Goal: Task Accomplishment & Management: Complete application form

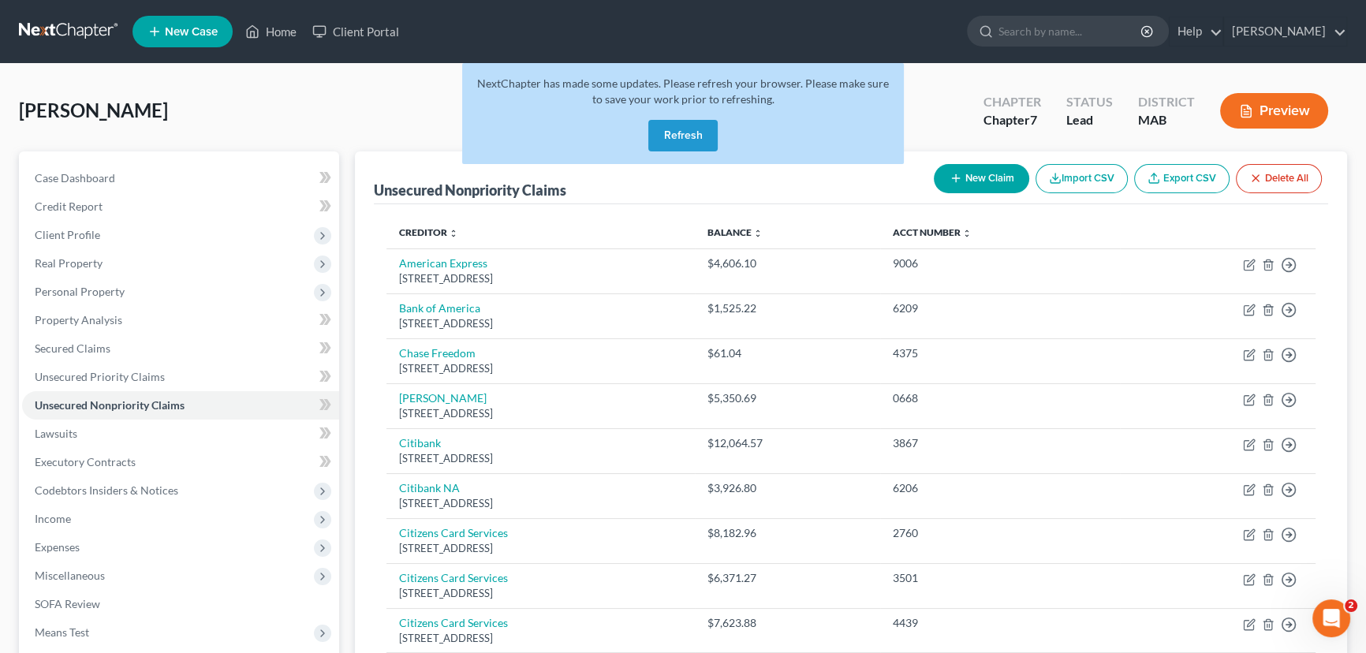
click at [670, 134] on button "Refresh" at bounding box center [682, 136] width 69 height 32
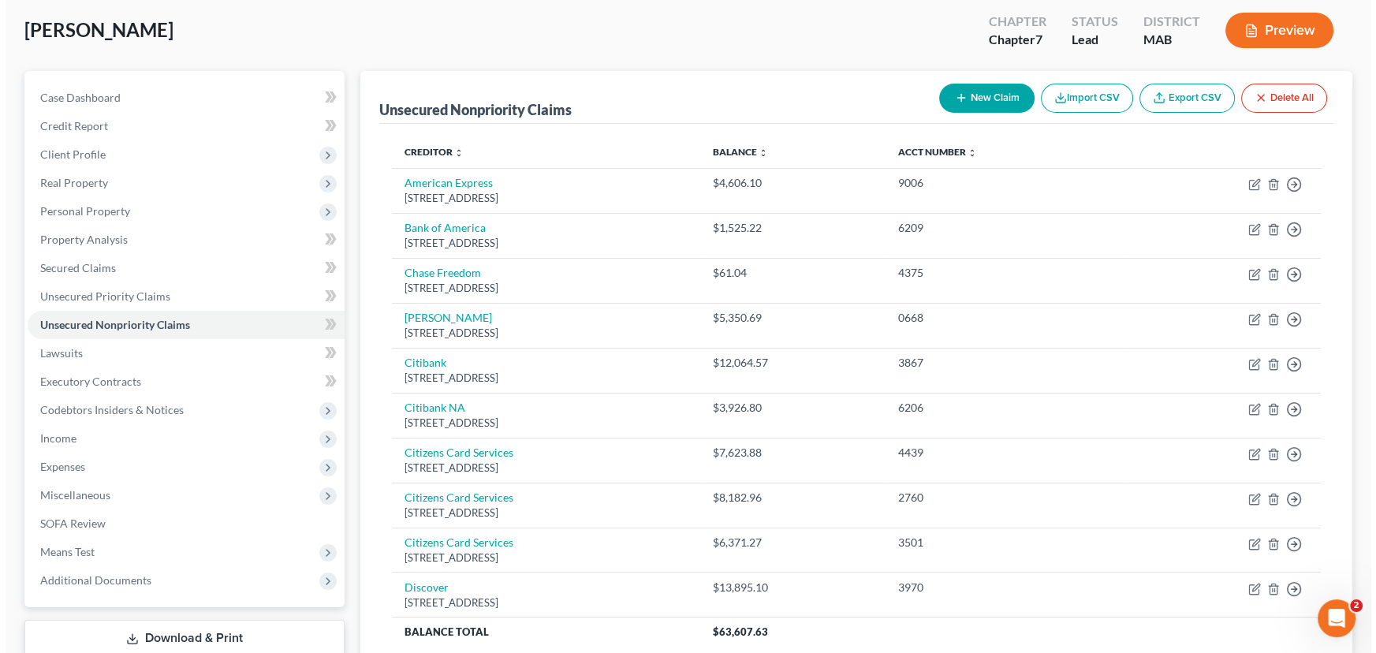
scroll to position [120, 0]
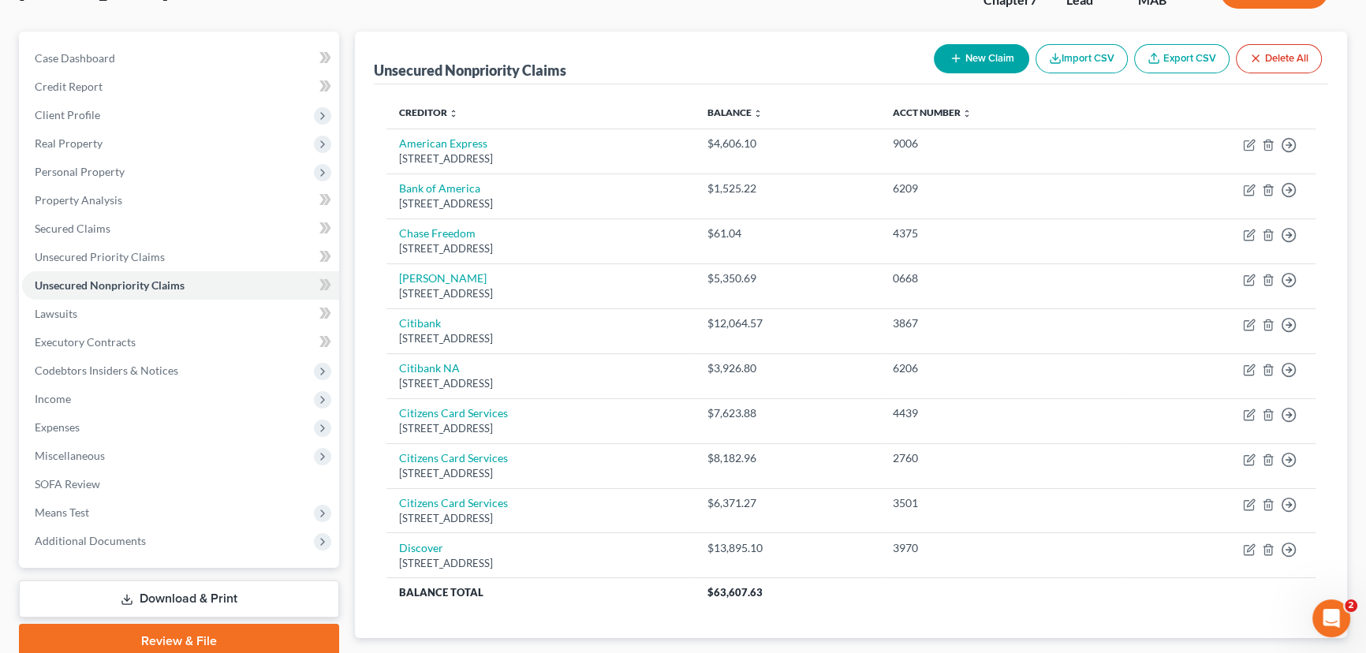
click at [976, 57] on button "New Claim" at bounding box center [981, 58] width 95 height 29
select select "0"
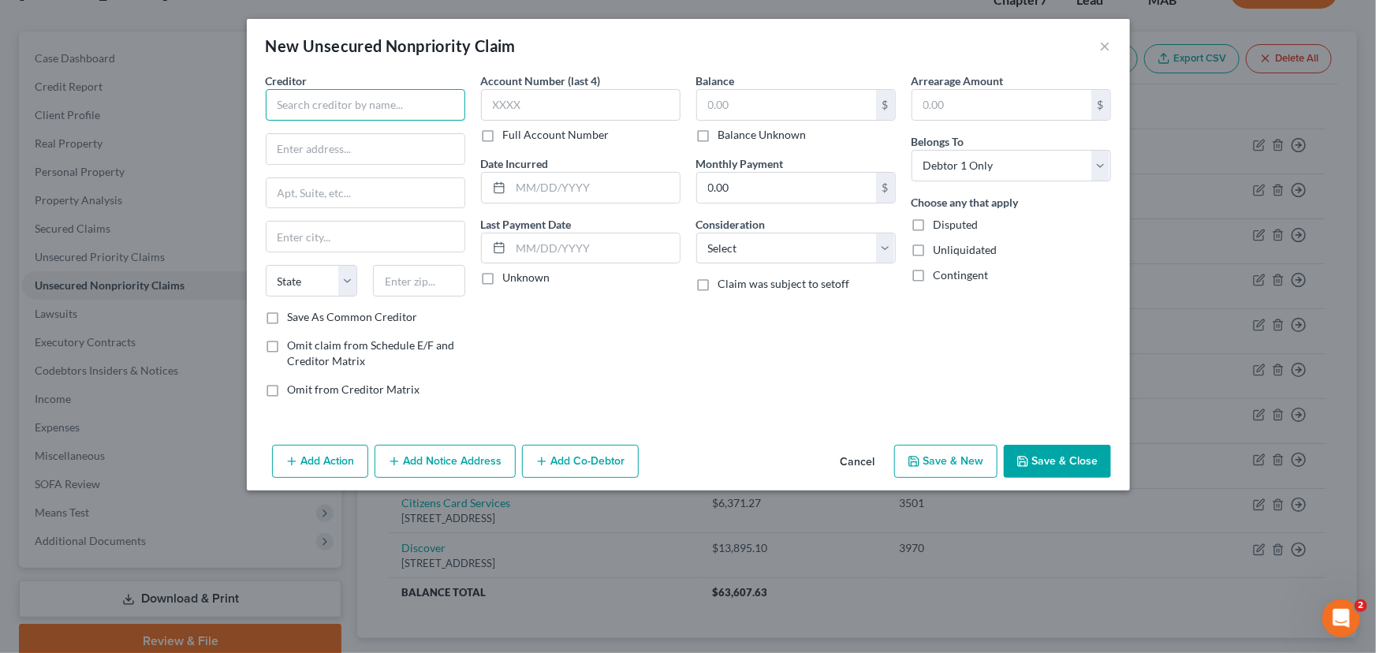
click at [300, 95] on input "text" at bounding box center [365, 105] width 199 height 32
type input "F"
type input "First National Bank of Omaha"
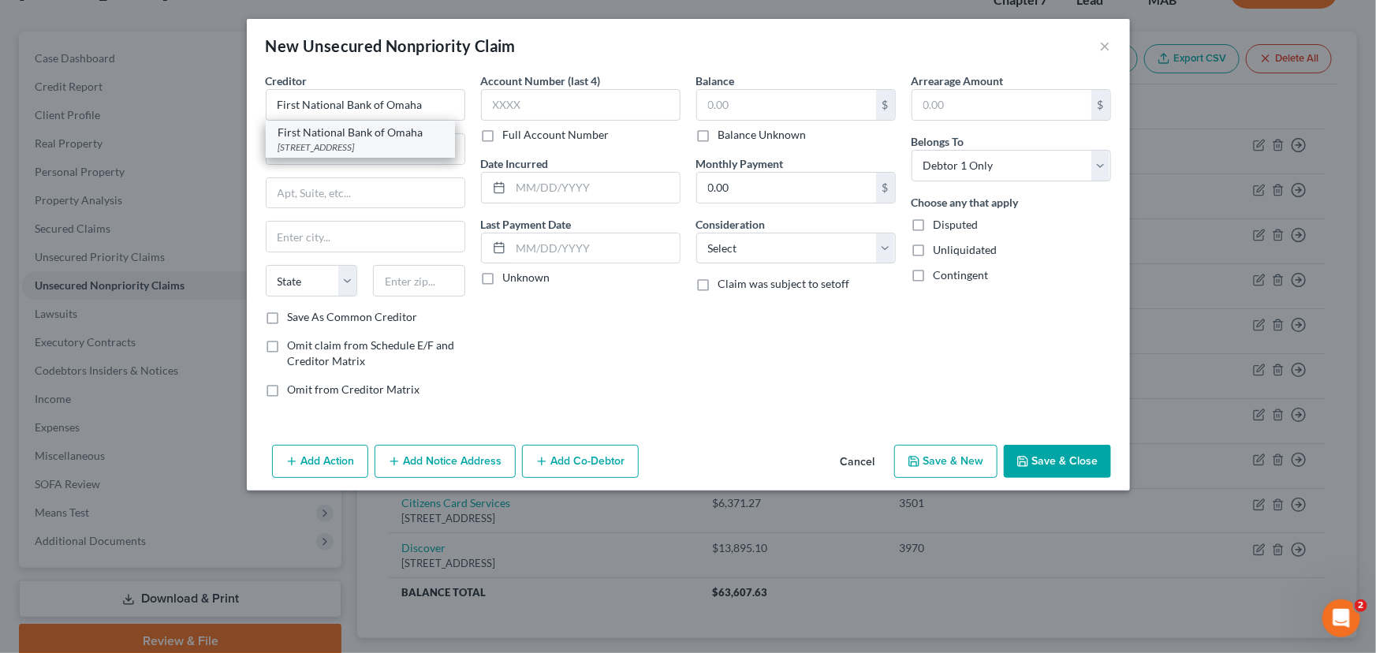
click at [308, 138] on div "First National Bank of Omaha" at bounding box center [360, 133] width 164 height 16
type input "PO Box 3412"
type input "Omaha"
select select "30"
type input "68103"
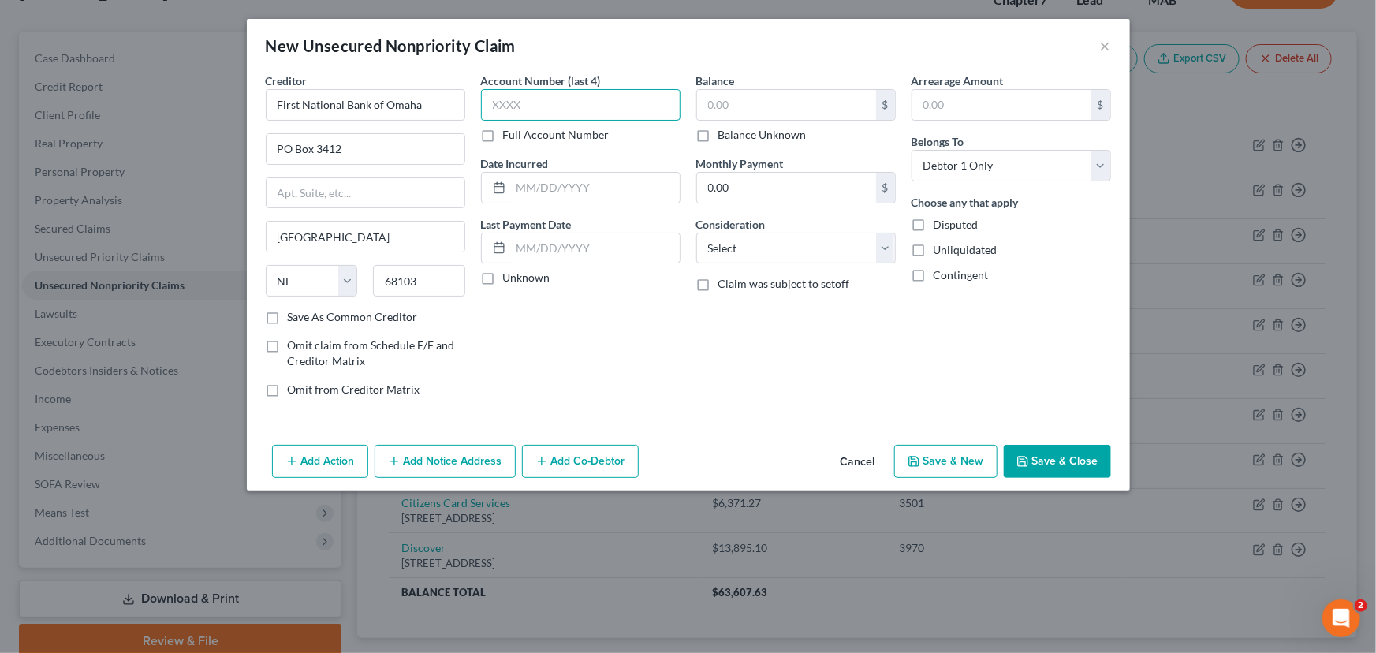
click at [505, 108] on input "text" at bounding box center [580, 105] width 199 height 32
type input "5791"
click at [709, 89] on div "$" at bounding box center [795, 105] width 199 height 32
click at [721, 98] on input "text" at bounding box center [786, 105] width 179 height 30
type input "1,394.15"
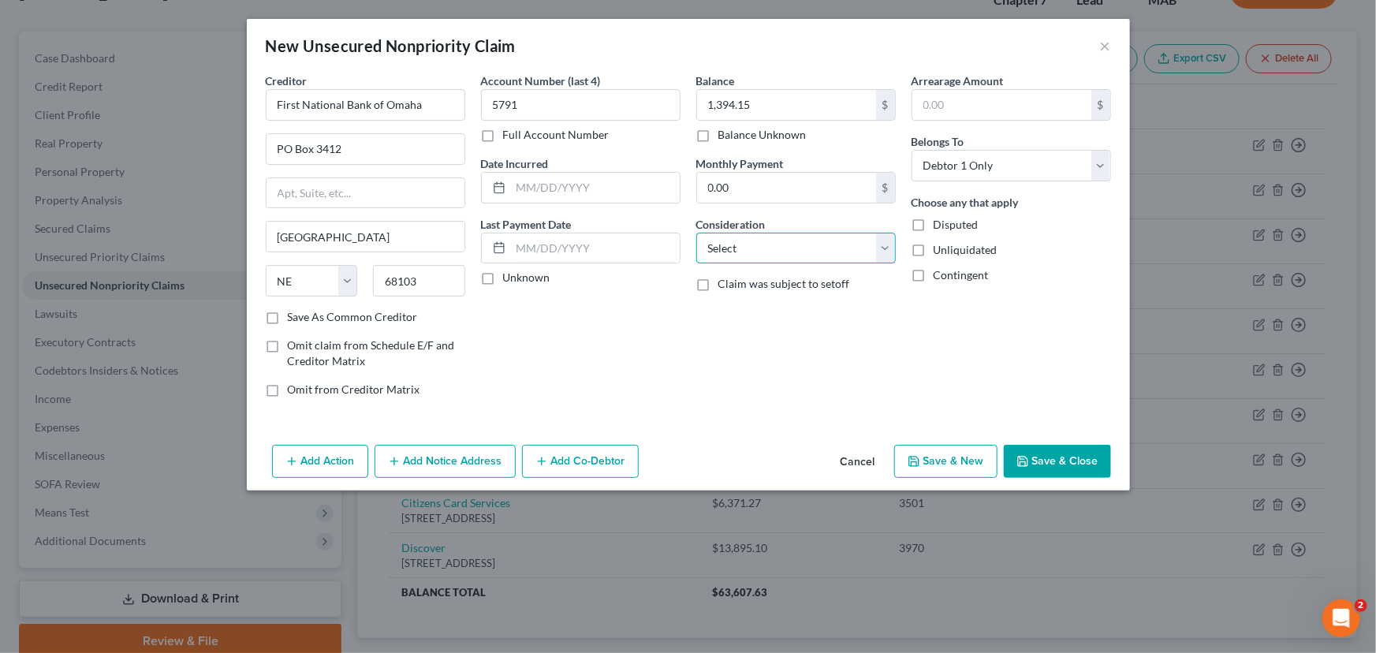
click at [883, 246] on select "Select Cable / Satellite Services Collection Agency Credit Card Debt Debt Couns…" at bounding box center [795, 249] width 199 height 32
select select "2"
click at [696, 233] on select "Select Cable / Satellite Services Collection Agency Credit Card Debt Debt Couns…" at bounding box center [795, 249] width 199 height 32
click at [944, 453] on button "Save & New" at bounding box center [945, 461] width 103 height 33
select select "0"
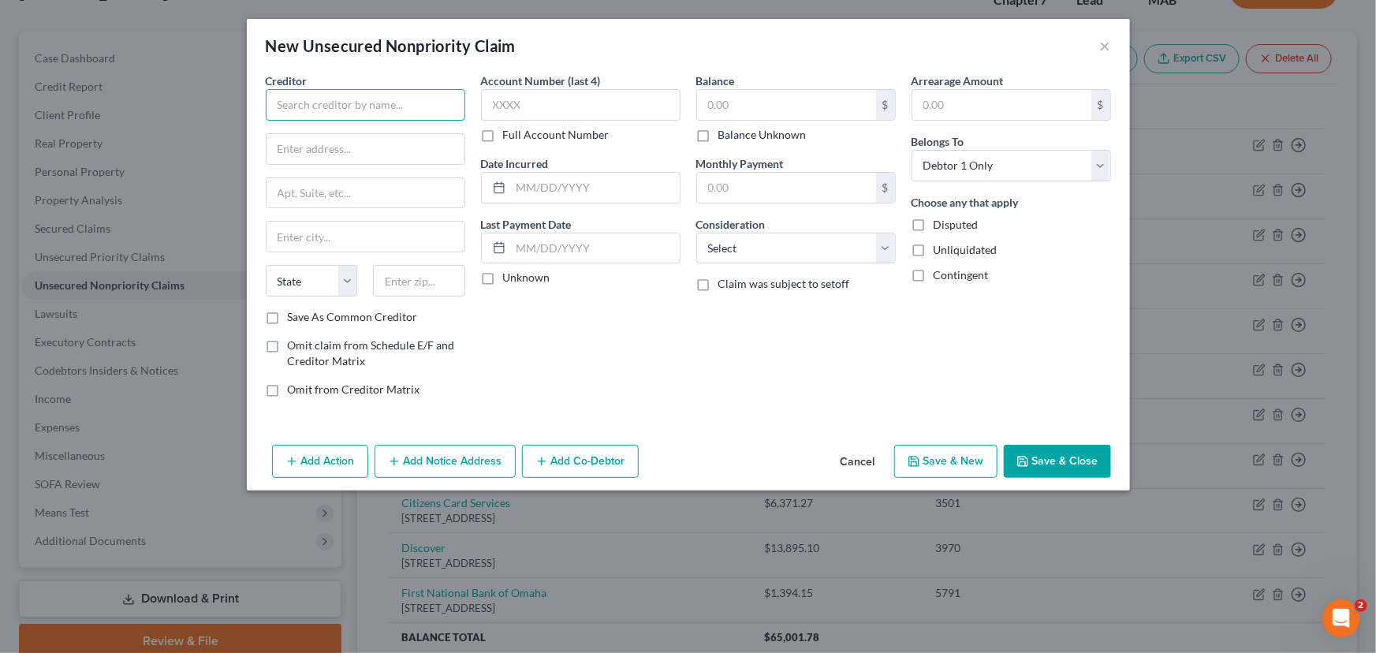
click at [278, 103] on input "text" at bounding box center [365, 105] width 199 height 32
click at [447, 103] on input "Elan Financial Services/Harbor One BN" at bounding box center [365, 105] width 199 height 32
type input "Elan Financial Services/Harbor One Bank"
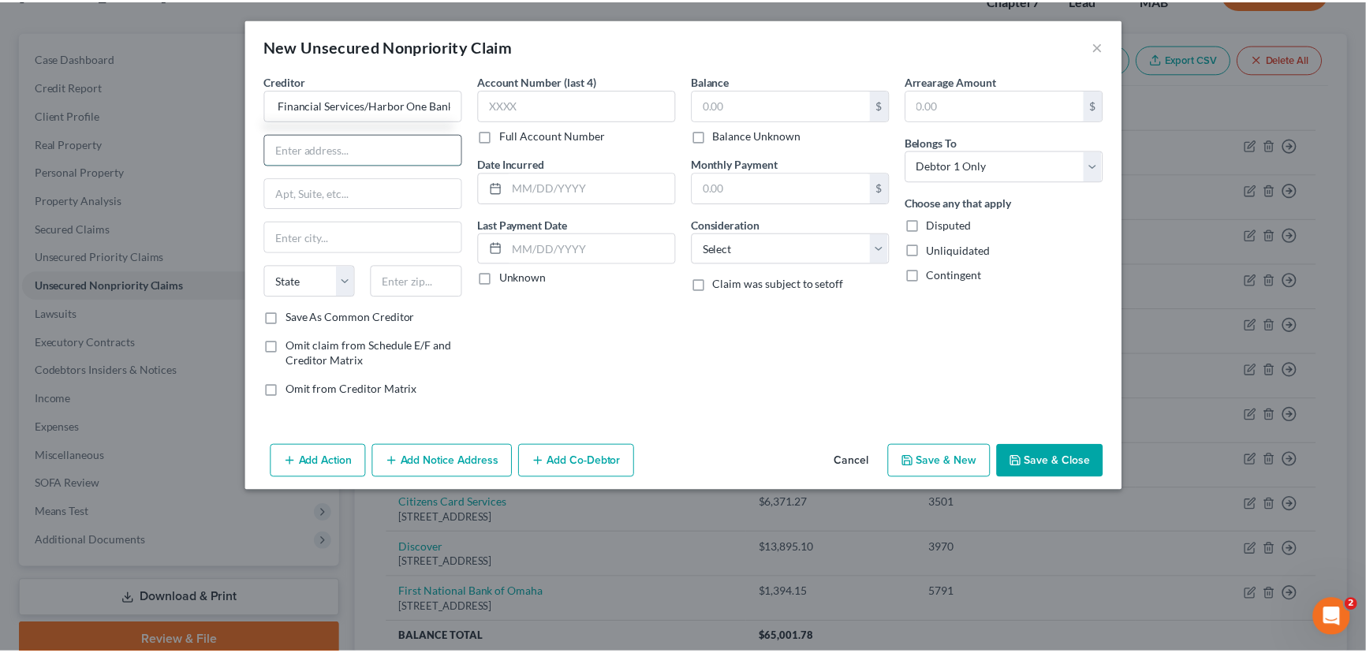
scroll to position [0, 0]
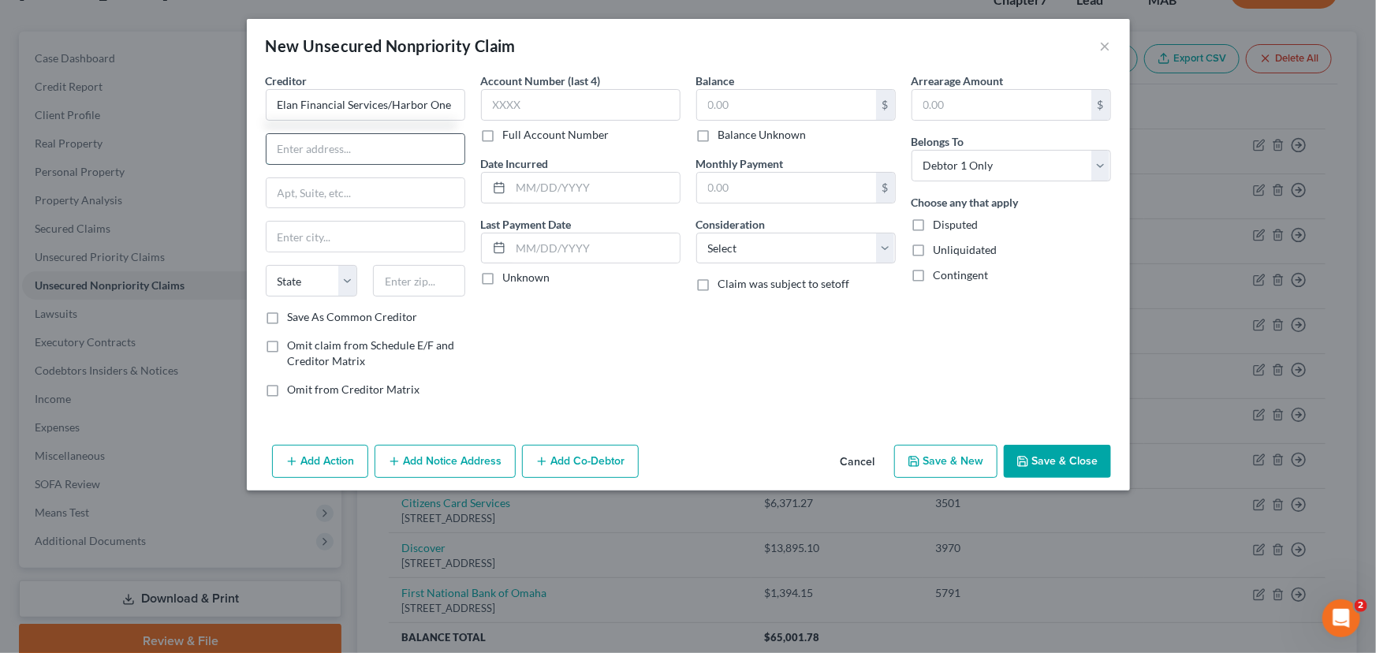
click at [370, 147] on input "text" at bounding box center [366, 149] width 198 height 30
type input "PO Box 6335"
click at [382, 270] on input "text" at bounding box center [419, 281] width 92 height 32
type input "58125"
type input "Fargo"
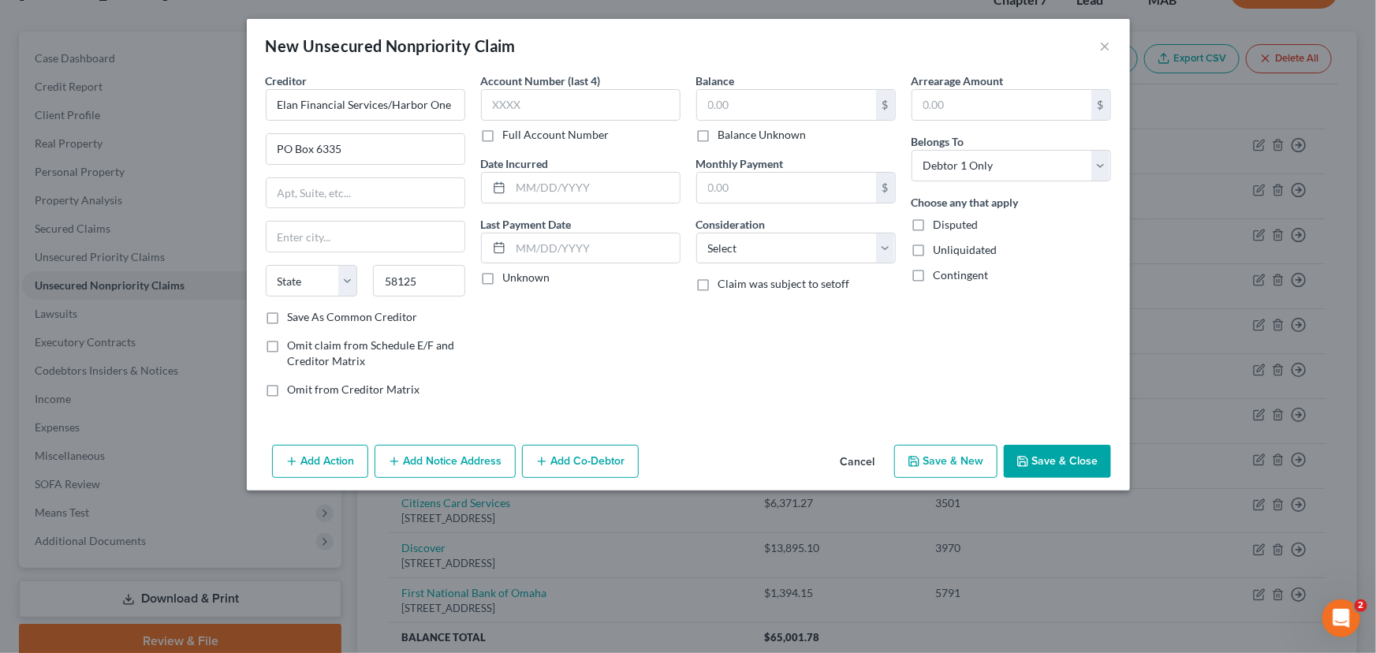
select select "29"
drag, startPoint x: 514, startPoint y: 342, endPoint x: 426, endPoint y: 279, distance: 108.5
click at [426, 279] on input "58125" at bounding box center [419, 281] width 92 height 32
type input "58125-6335"
click at [525, 110] on input "text" at bounding box center [580, 105] width 199 height 32
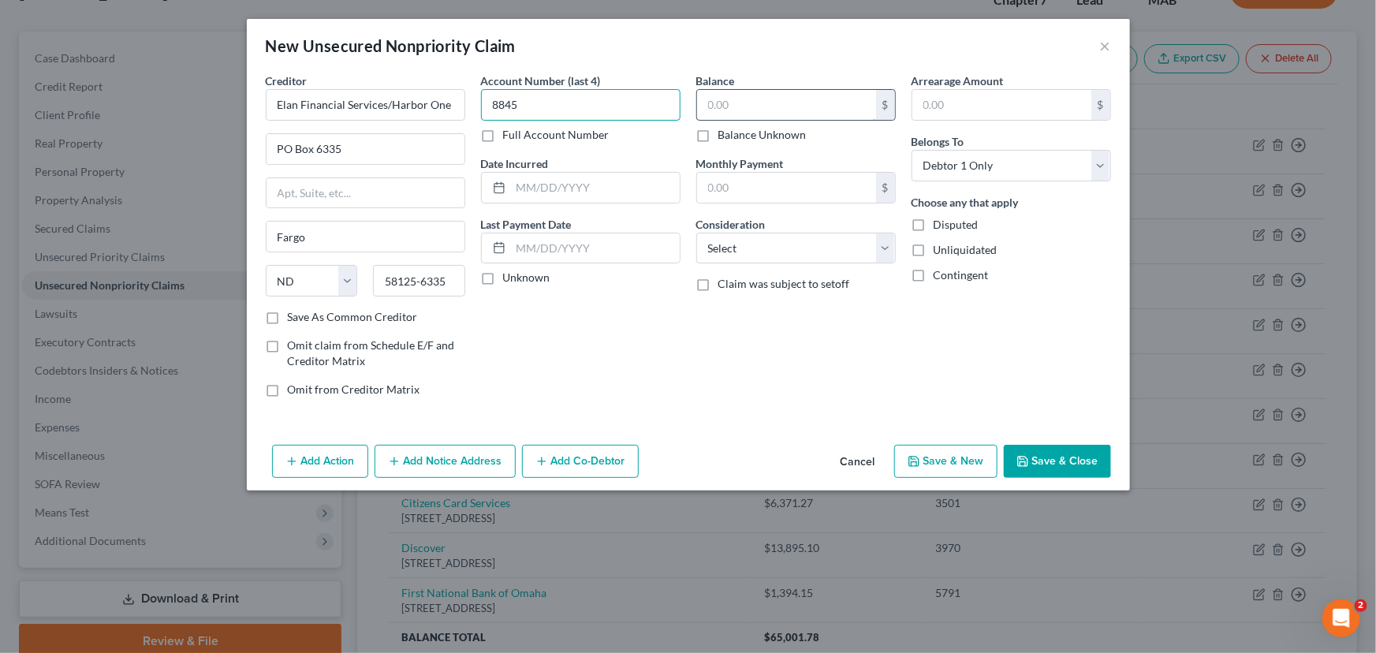
type input "8845"
click at [727, 106] on input "text" at bounding box center [786, 105] width 179 height 30
type input "4,860.06"
click at [881, 249] on select "Select Cable / Satellite Services Collection Agency Credit Card Debt Debt Couns…" at bounding box center [795, 249] width 199 height 32
select select "2"
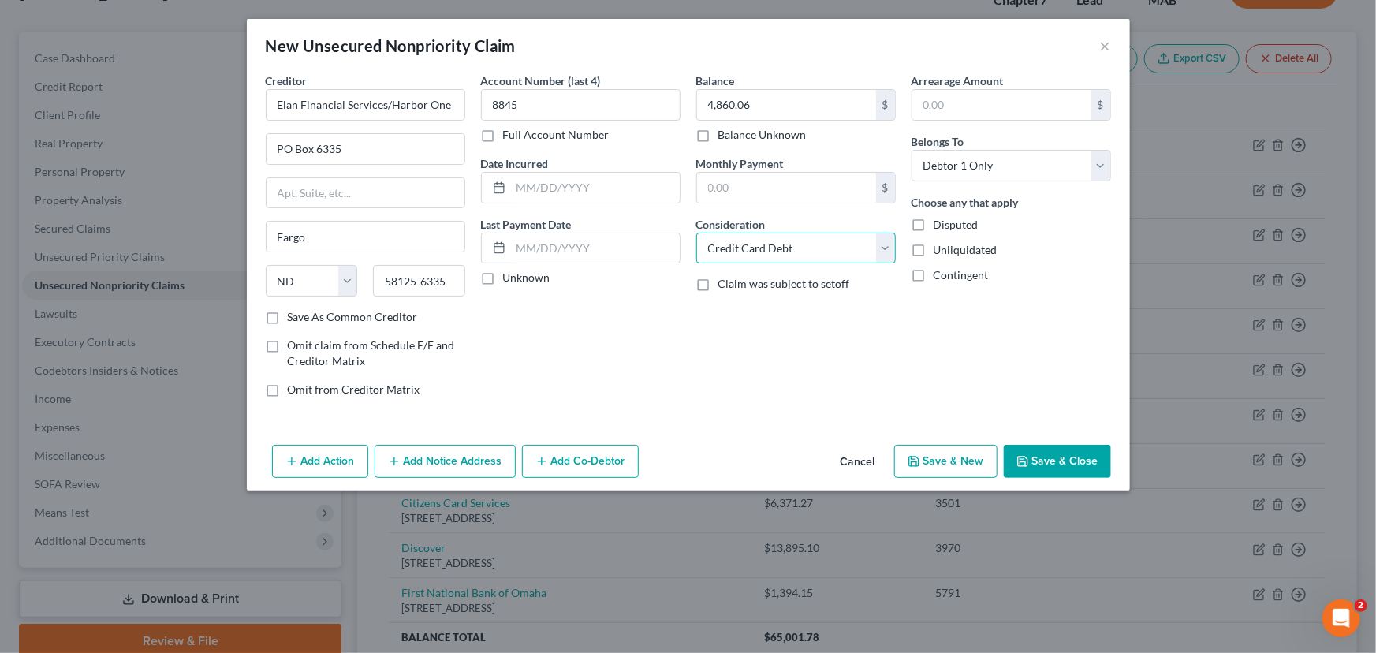
click at [696, 233] on select "Select Cable / Satellite Services Collection Agency Credit Card Debt Debt Couns…" at bounding box center [795, 249] width 199 height 32
click at [955, 454] on button "Save & New" at bounding box center [945, 461] width 103 height 33
select select "0"
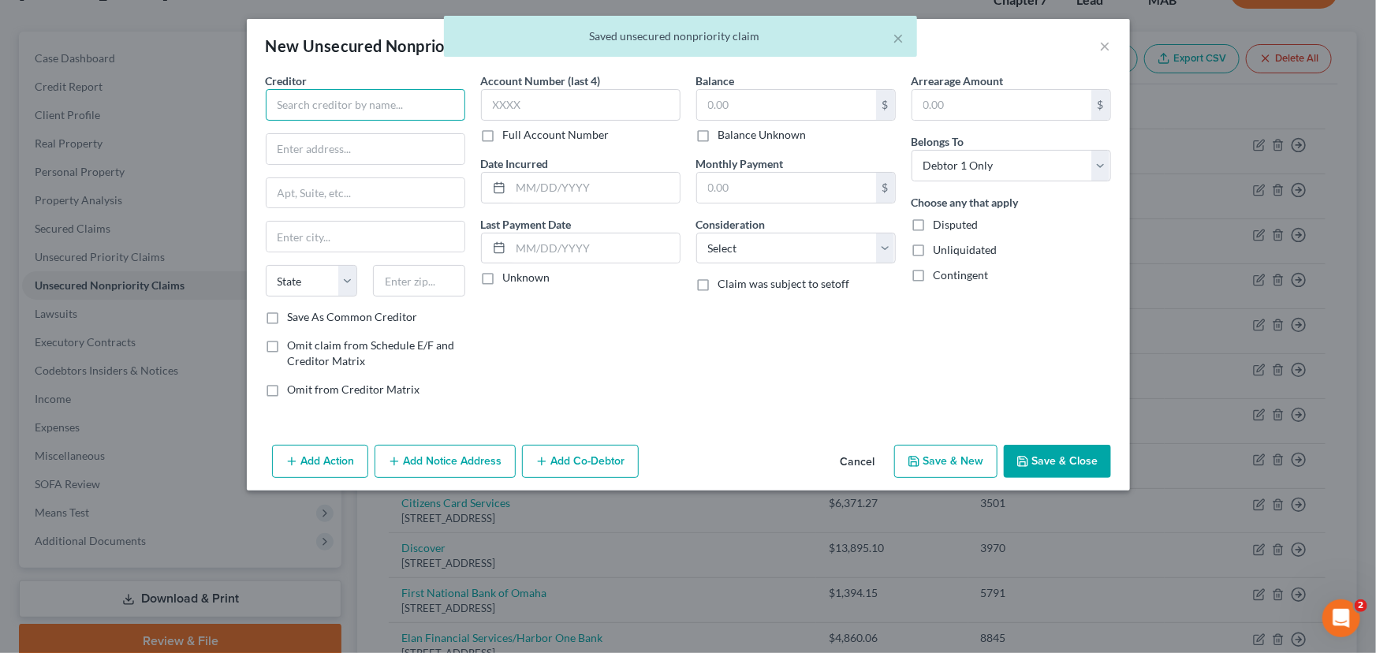
click at [289, 106] on input "text" at bounding box center [365, 105] width 199 height 32
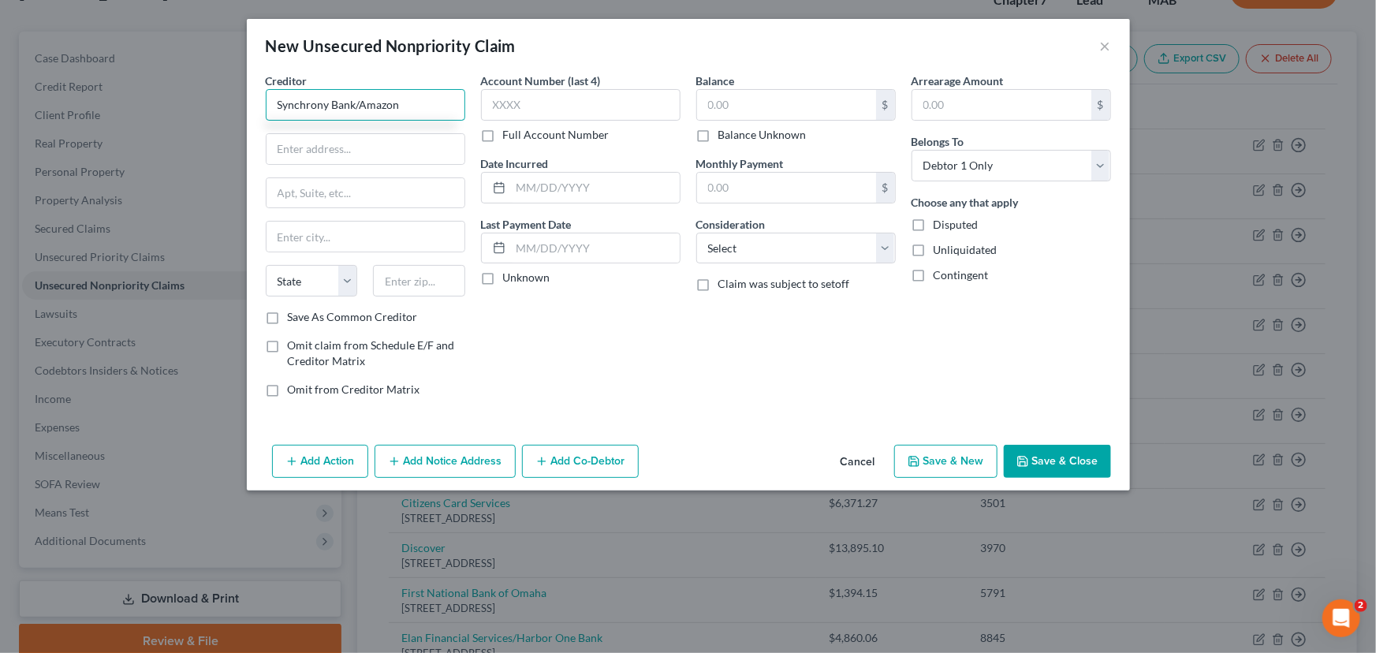
type input "Synchrony Bank/Amazon"
type input "PO Box 71738"
click at [391, 272] on input "text" at bounding box center [419, 281] width 92 height 32
type input "19176"
click at [531, 360] on div "Account Number (last 4) Full Account Number Date Incurred Last Payment Date Unk…" at bounding box center [580, 241] width 215 height 337
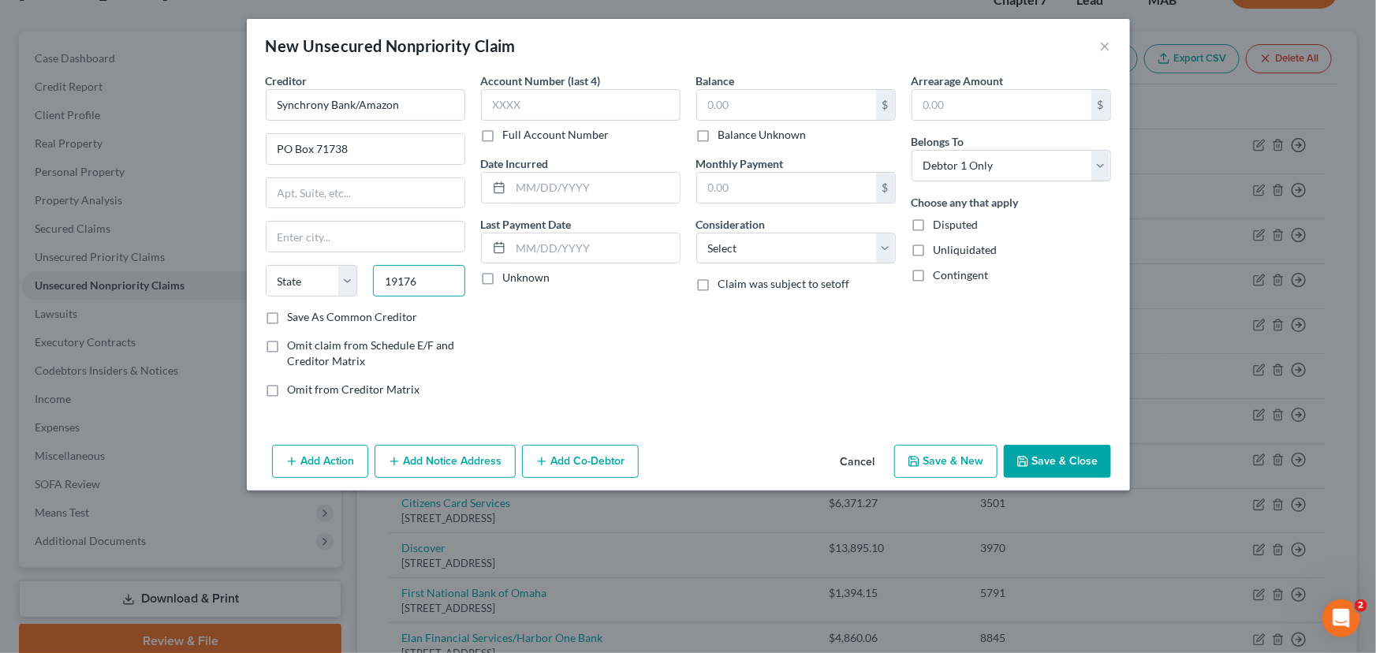
click at [427, 276] on input "19176" at bounding box center [419, 281] width 92 height 32
click at [319, 233] on input "text" at bounding box center [366, 237] width 198 height 30
type input "Philadelphia"
click at [279, 285] on select "State AL AK AR AZ CA CO CT DE DC FL GA GU HI ID IL IN IA KS KY LA ME MD MA MI M…" at bounding box center [312, 281] width 92 height 32
select select "39"
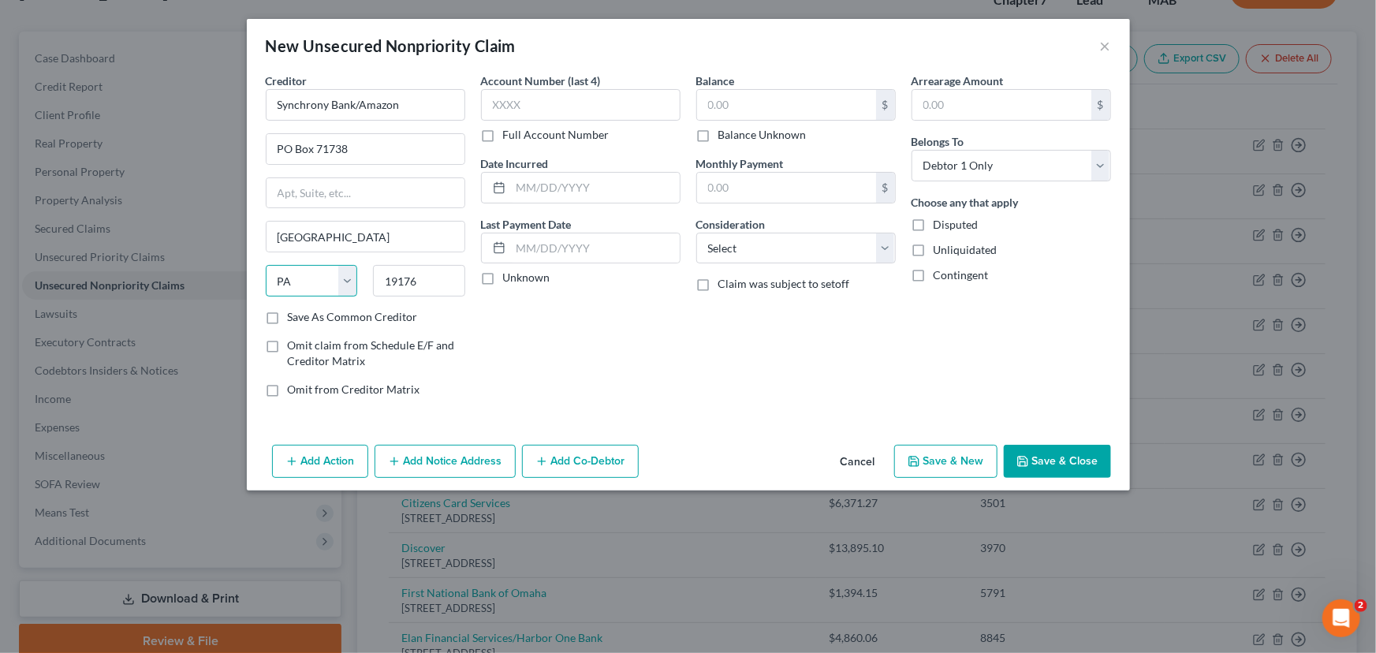
click at [266, 265] on select "State AL AK AR AZ CA CO CT DE DC FL GA GU HI ID IL IN IA KS KY LA ME MD MA MI M…" at bounding box center [312, 281] width 92 height 32
click at [423, 287] on input "19176" at bounding box center [419, 281] width 92 height 32
type input "19176-1738"
click at [593, 106] on input "text" at bounding box center [580, 105] width 199 height 32
type input "3092"
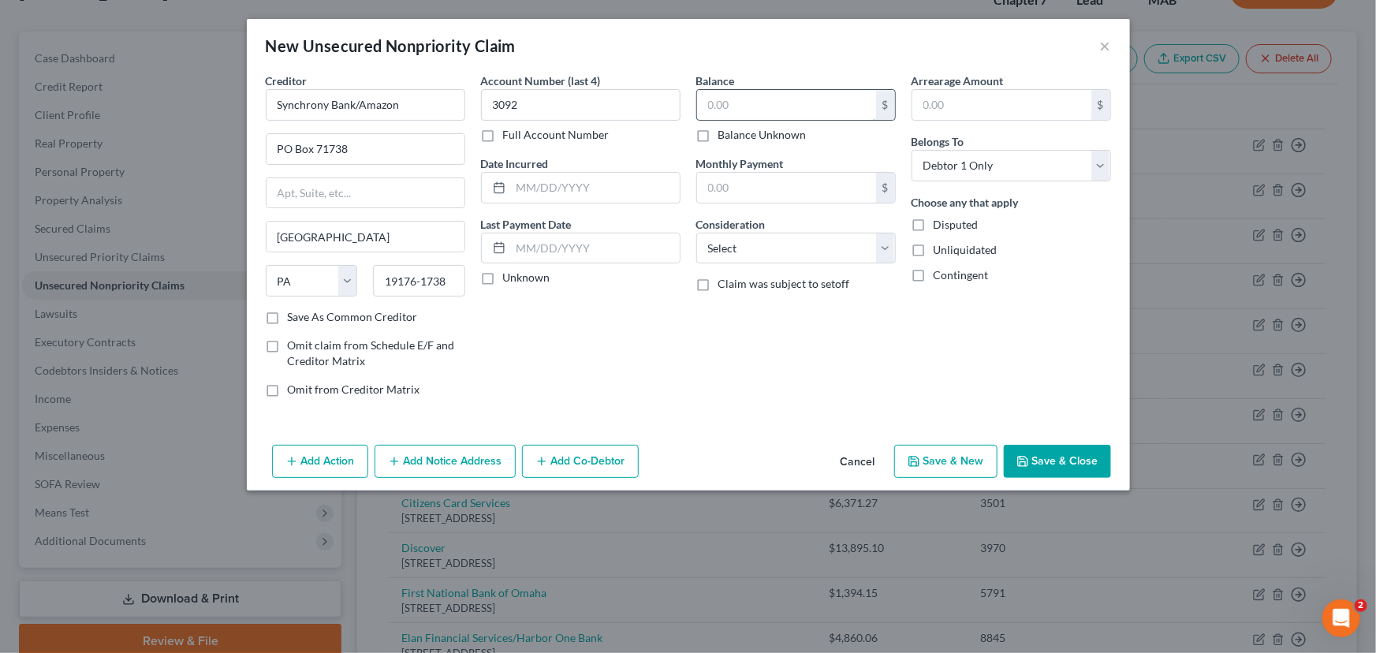
click at [725, 110] on input "text" at bounding box center [786, 105] width 179 height 30
type input "712.19"
click at [885, 246] on select "Select Cable / Satellite Services Collection Agency Credit Card Debt Debt Couns…" at bounding box center [795, 249] width 199 height 32
select select "2"
click at [696, 233] on select "Select Cable / Satellite Services Collection Agency Credit Card Debt Debt Couns…" at bounding box center [795, 249] width 199 height 32
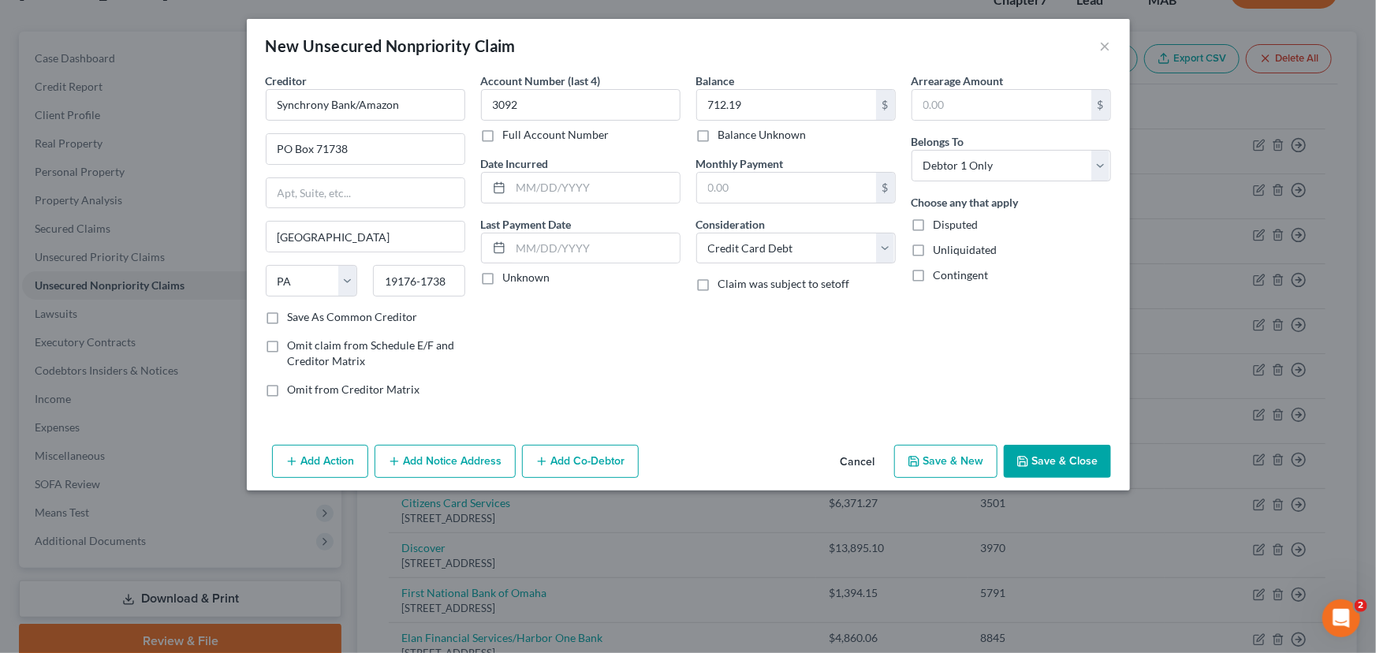
click at [1033, 464] on button "Save & Close" at bounding box center [1057, 461] width 107 height 33
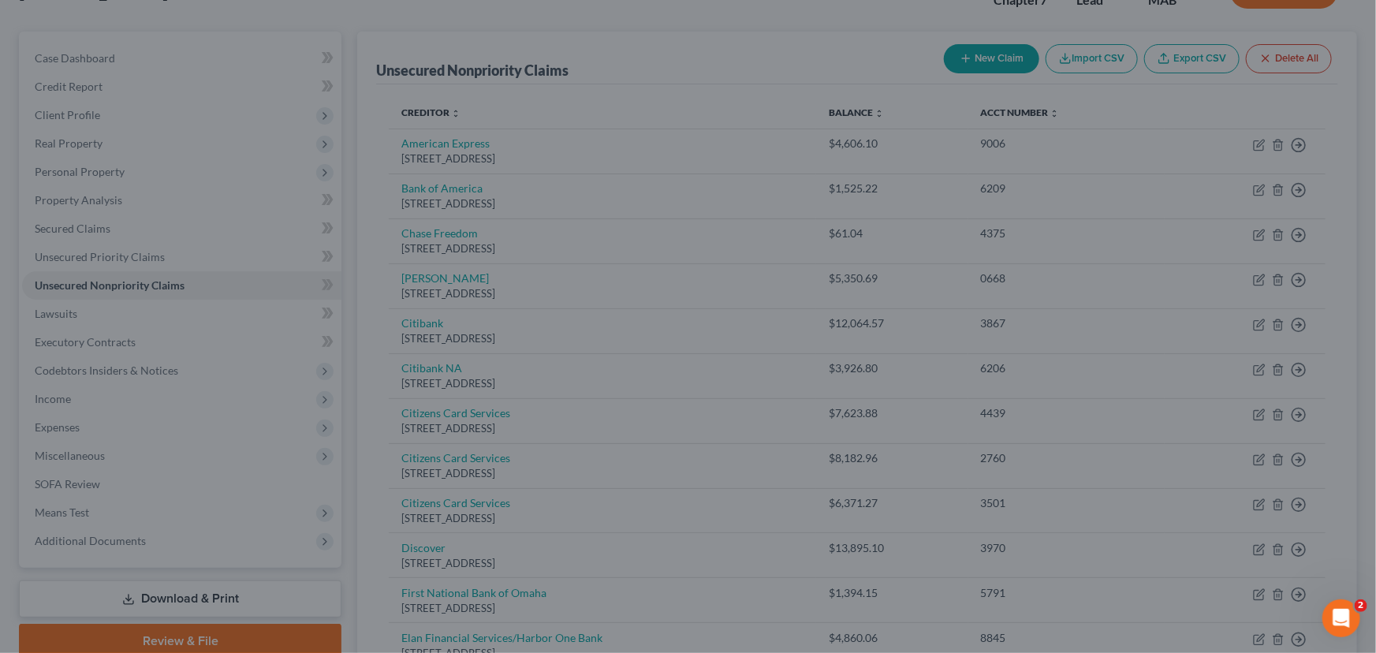
type input "0.00"
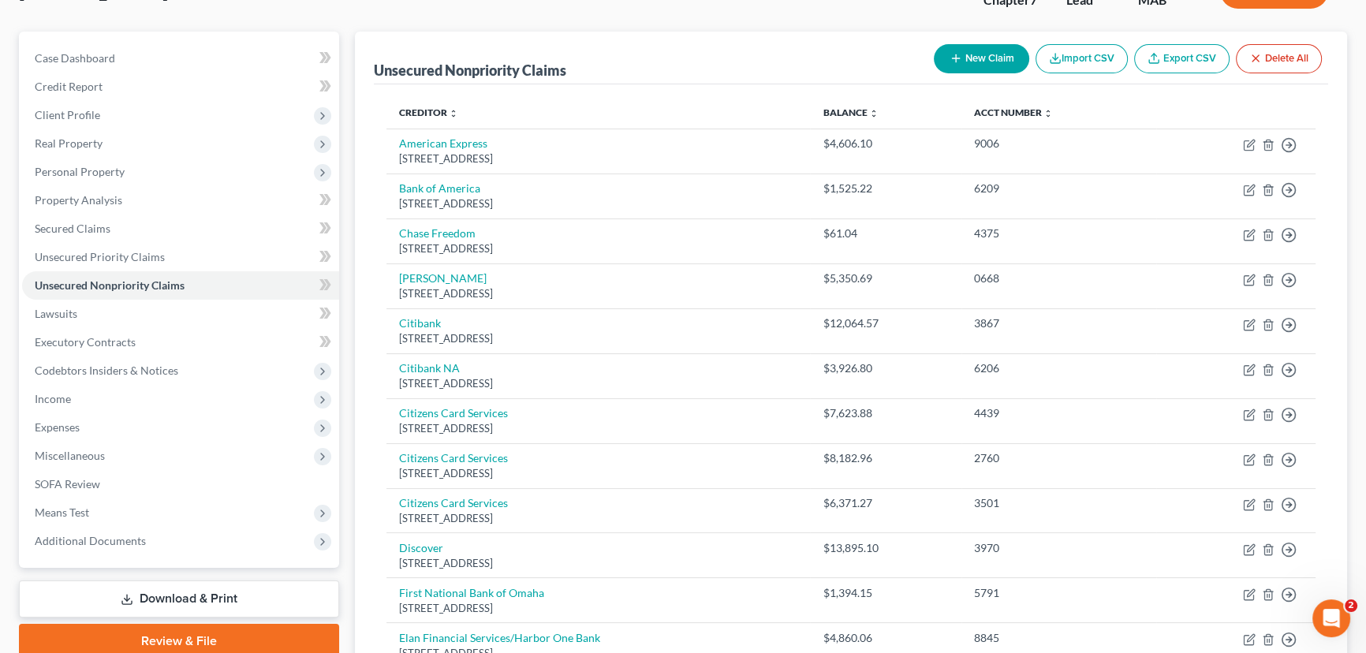
click at [212, 599] on link "Download & Print" at bounding box center [179, 598] width 320 height 37
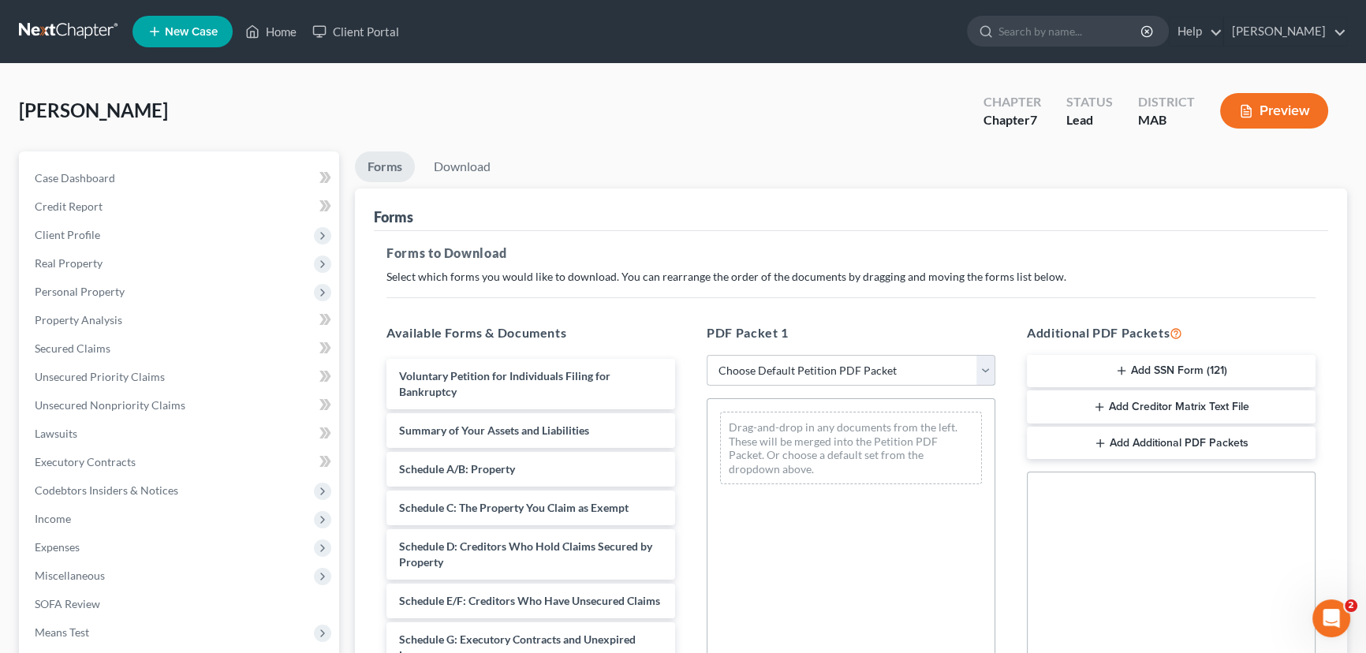
click at [985, 361] on select "Choose Default Petition PDF Packet Complete Bankruptcy Petition (all forms and …" at bounding box center [851, 371] width 289 height 32
select select "0"
click at [707, 355] on select "Choose Default Petition PDF Packet Complete Bankruptcy Petition (all forms and …" at bounding box center [851, 371] width 289 height 32
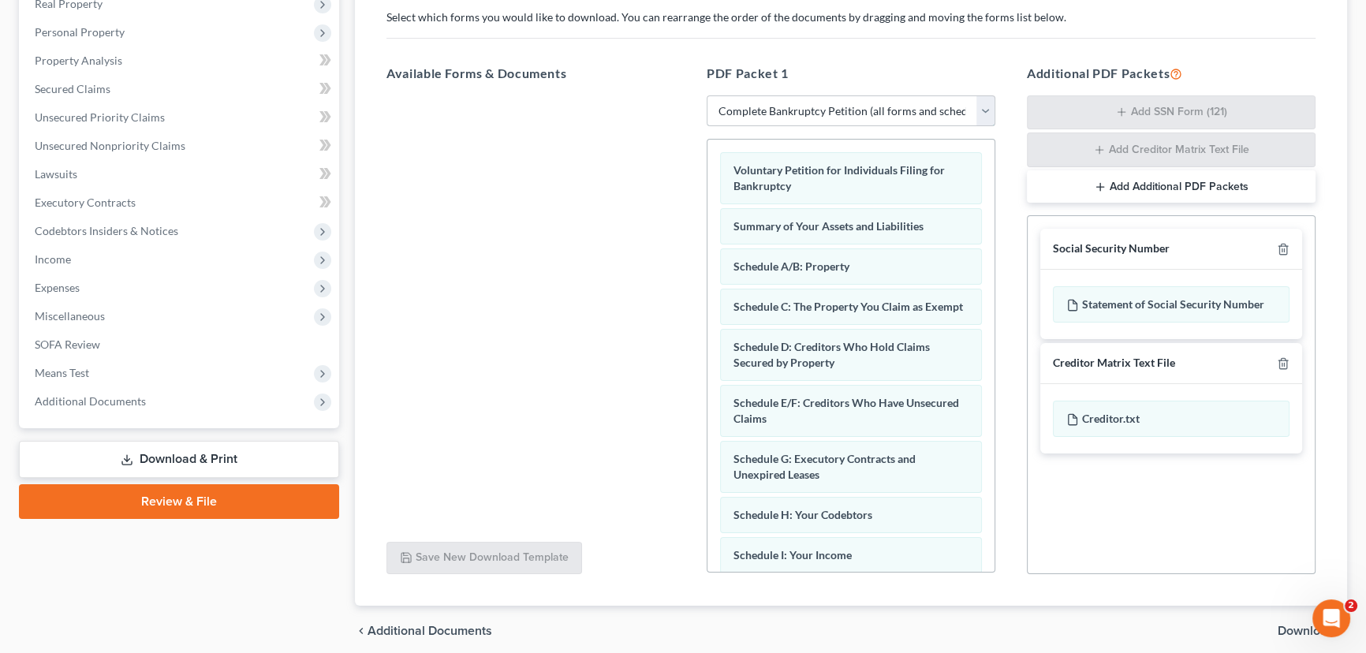
scroll to position [302, 0]
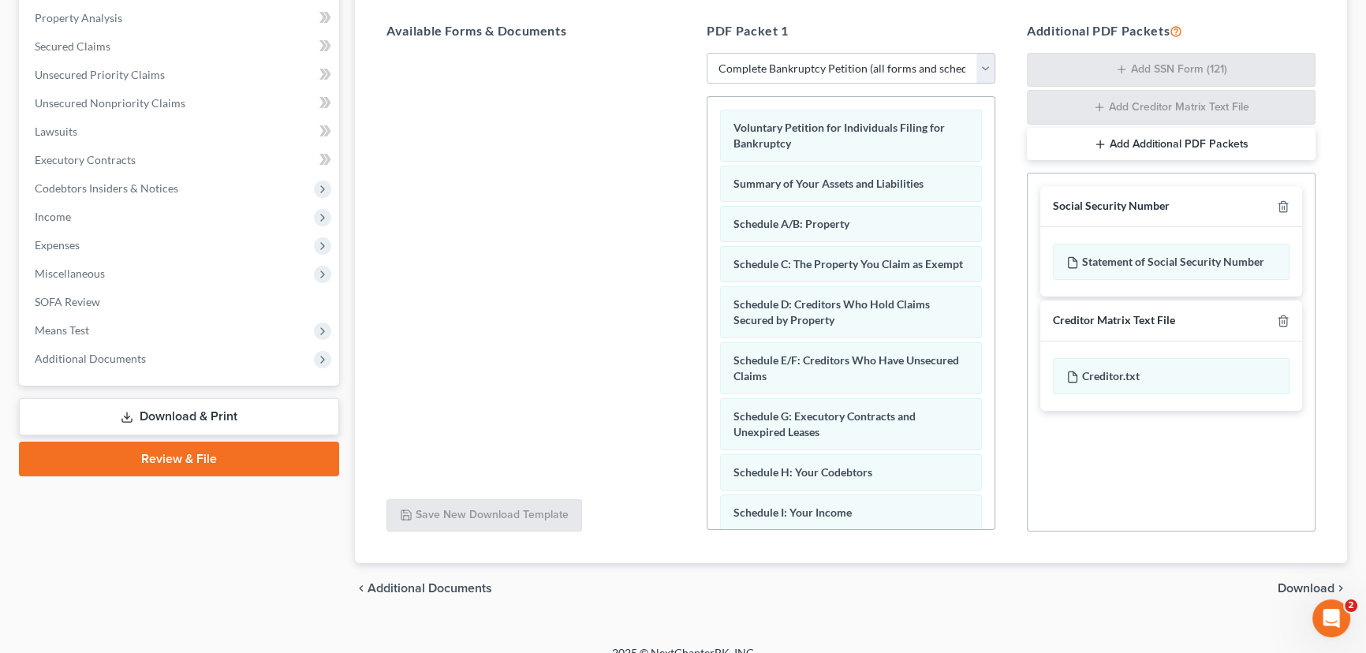
click at [1290, 584] on span "Download" at bounding box center [1305, 588] width 57 height 13
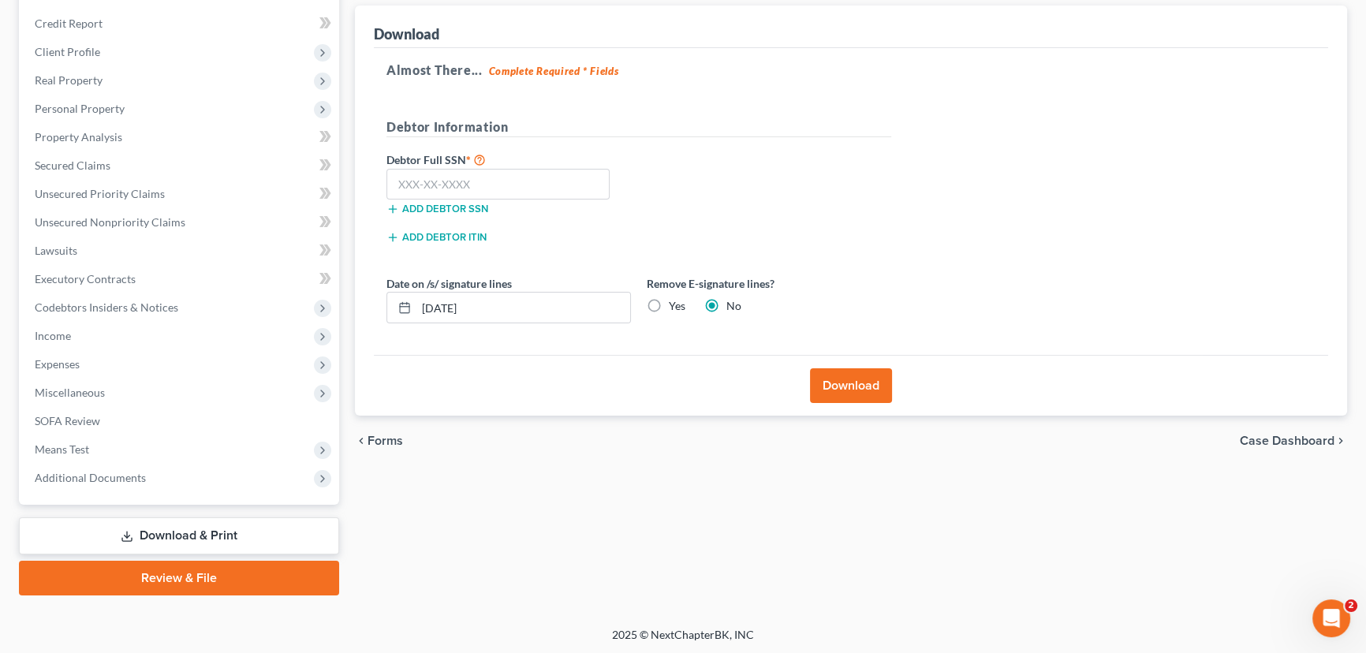
click at [834, 382] on button "Download" at bounding box center [851, 385] width 82 height 35
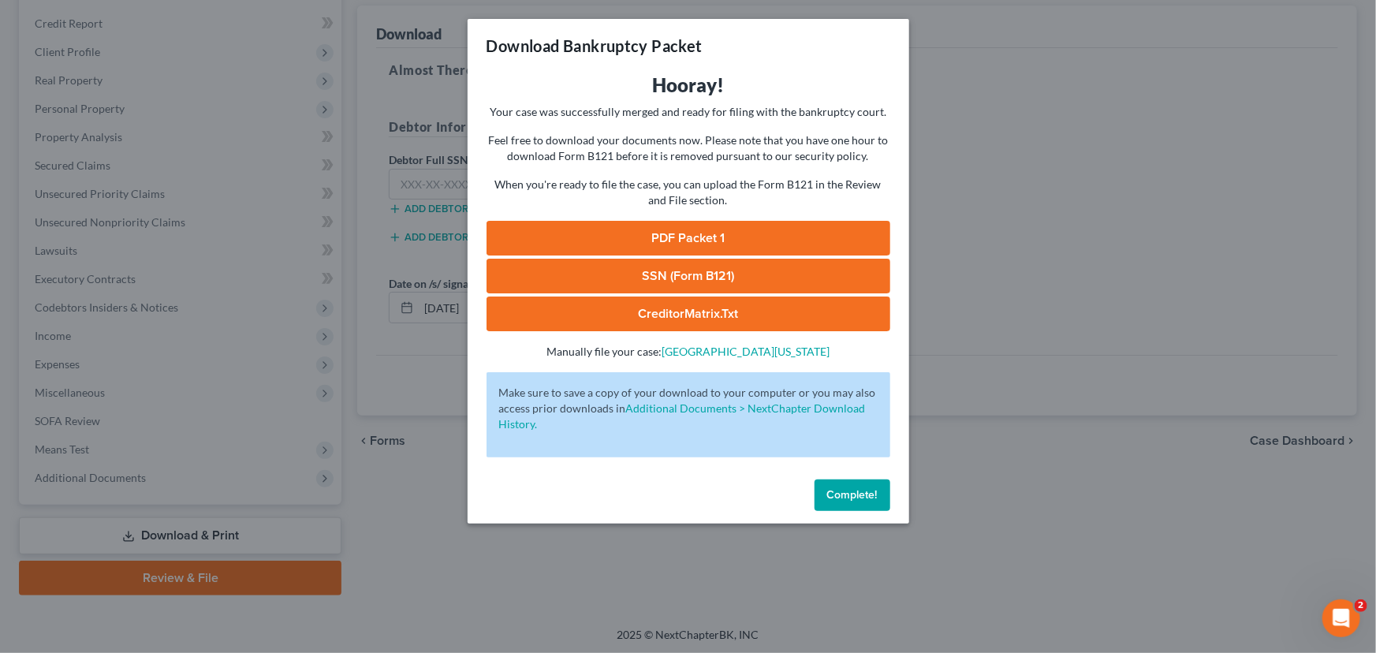
click at [613, 244] on link "PDF Packet 1" at bounding box center [689, 238] width 404 height 35
